Goal: Task Accomplishment & Management: Use online tool/utility

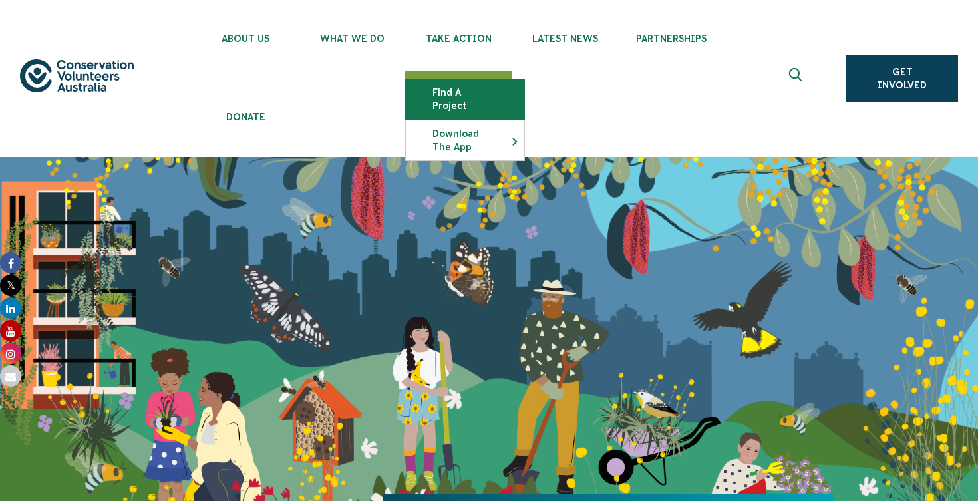
click at [456, 103] on link "Find a project" at bounding box center [465, 99] width 118 height 40
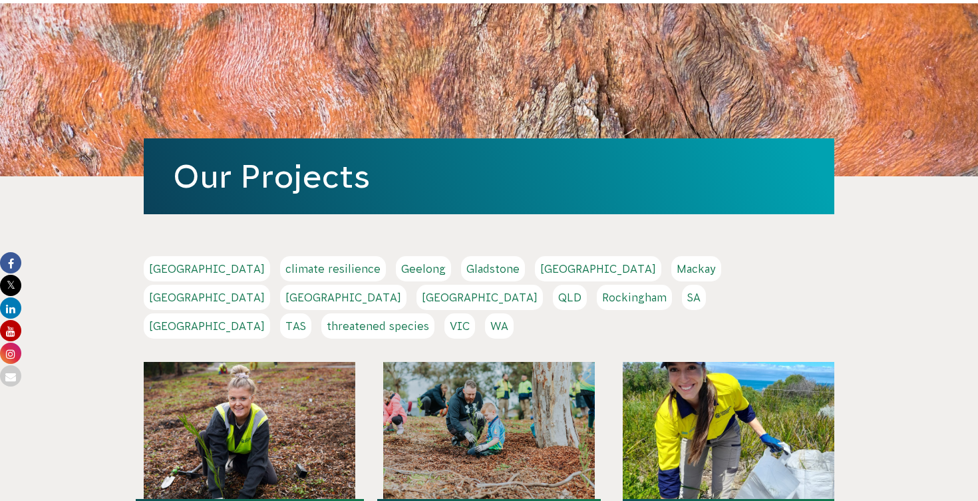
scroll to position [155, 0]
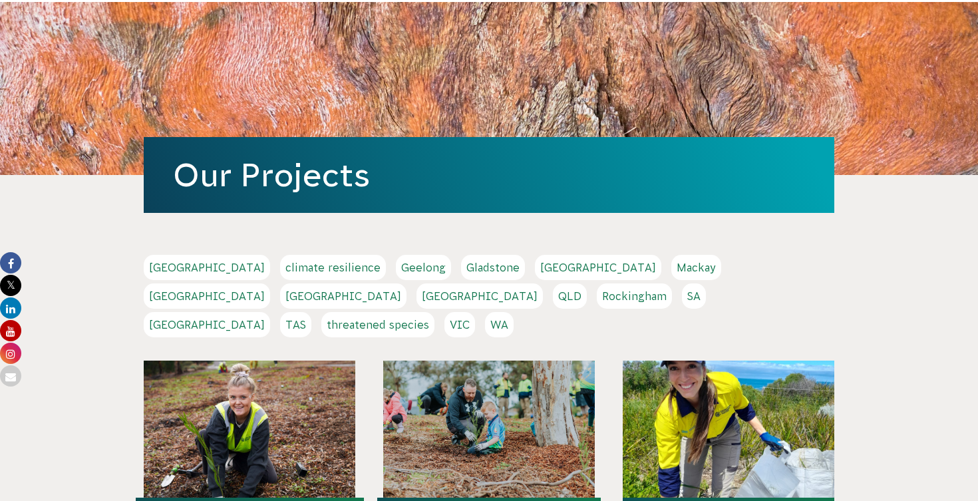
click at [514, 312] on link "WA" at bounding box center [499, 324] width 29 height 25
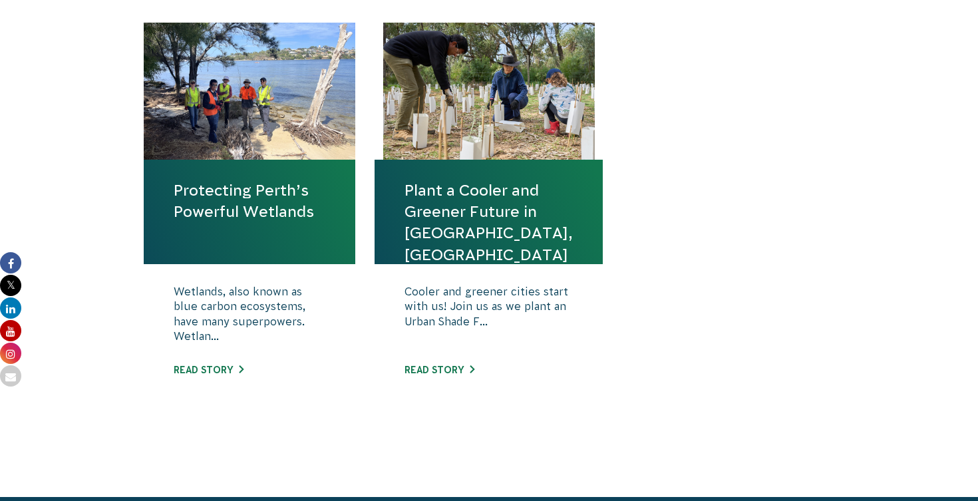
scroll to position [569, 0]
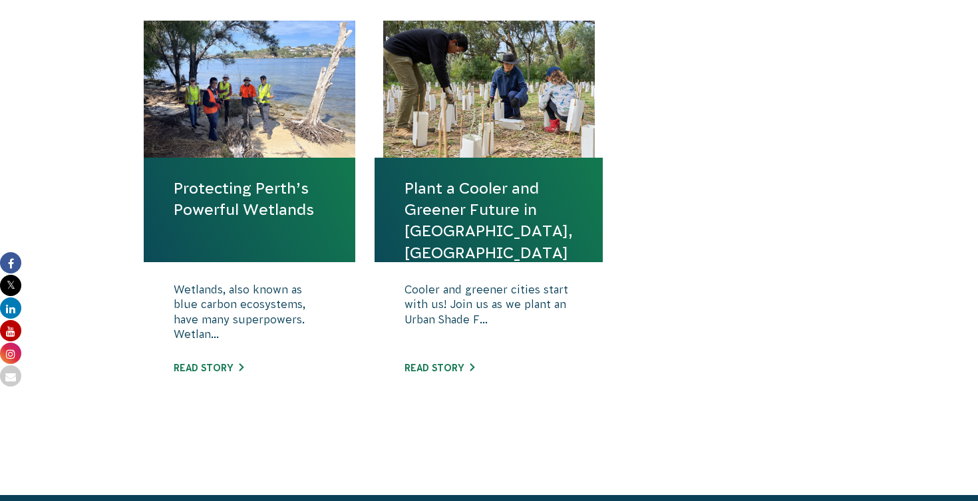
click at [261, 204] on link "Protecting Perth’s Powerful Wetlands" at bounding box center [250, 199] width 152 height 43
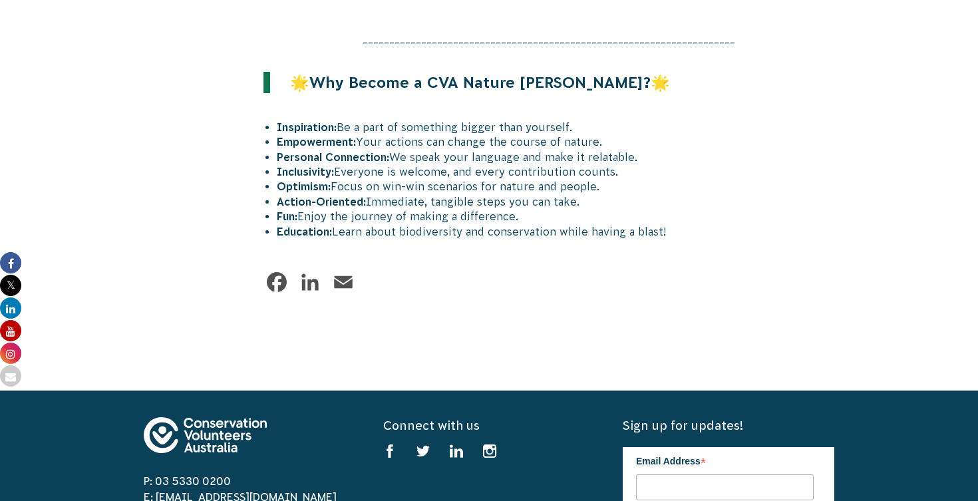
scroll to position [958, 0]
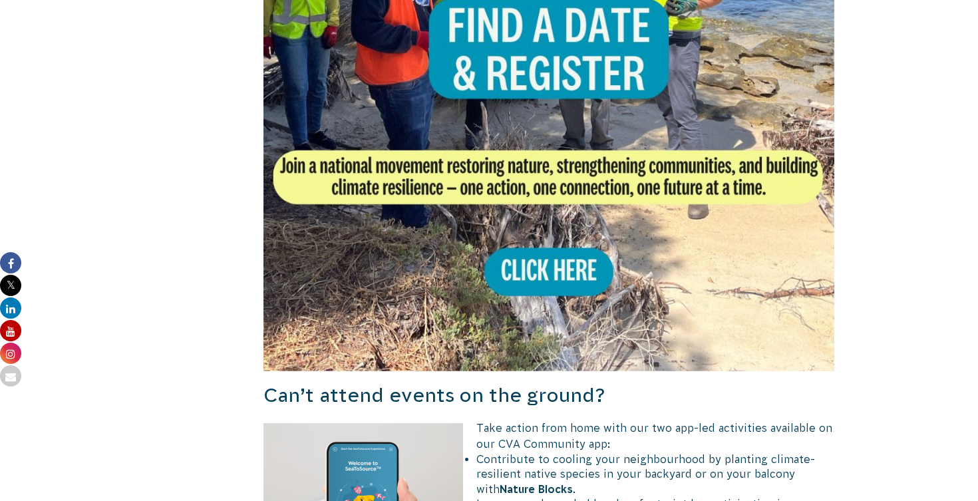
click at [510, 281] on img at bounding box center [548, 85] width 571 height 571
